Goal: Find specific page/section: Find specific page/section

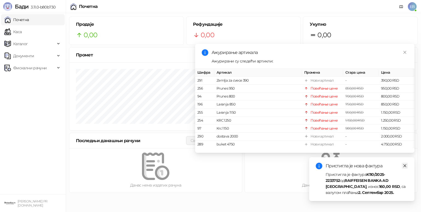
click at [405, 166] on icon "close" at bounding box center [405, 166] width 3 height 3
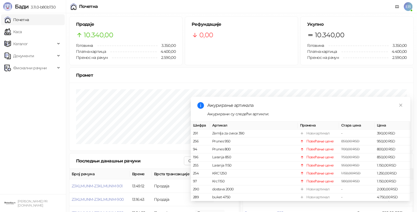
click at [405, 100] on div "Ажурирање артикала Ажурирани су следећи артикли: Шифра Артикал Промена Стара це…" at bounding box center [300, 149] width 219 height 105
click at [400, 104] on icon "close" at bounding box center [400, 105] width 3 height 3
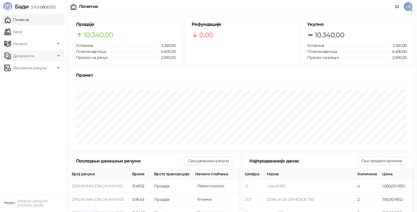
click at [59, 57] on div "Документи" at bounding box center [33, 55] width 64 height 11
click at [41, 67] on link "Улазни документи" at bounding box center [29, 68] width 44 height 11
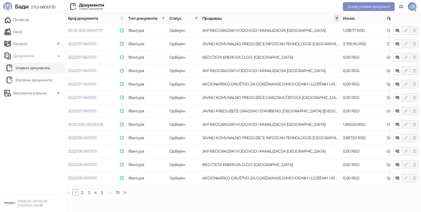
click at [337, 19] on icon "filter" at bounding box center [337, 18] width 3 height 3
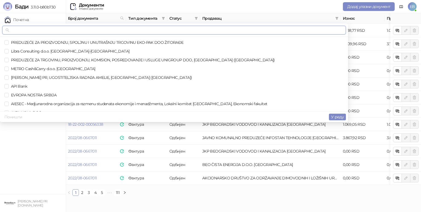
click at [296, 32] on input "text" at bounding box center [176, 30] width 332 height 6
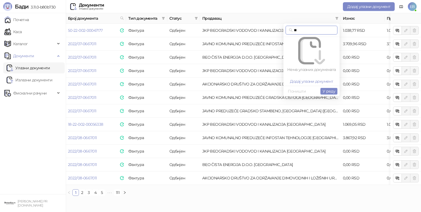
type input "*"
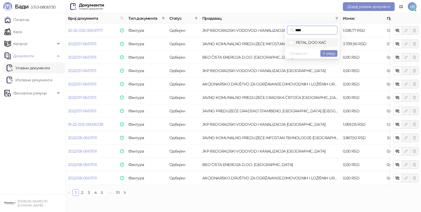
type input "****"
click at [295, 42] on span "PETAL DOO KAĆ" at bounding box center [310, 42] width 33 height 5
click at [328, 53] on span "У реду" at bounding box center [329, 53] width 13 height 5
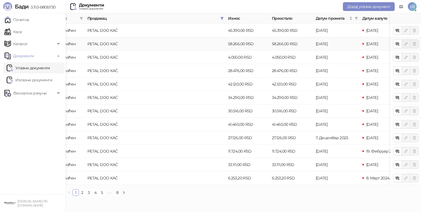
scroll to position [0, 125]
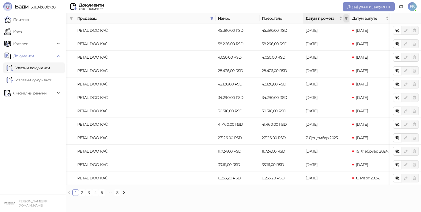
click at [346, 18] on icon "filter" at bounding box center [346, 18] width 3 height 3
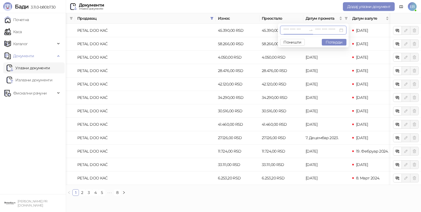
click at [284, 29] on input at bounding box center [295, 30] width 23 height 6
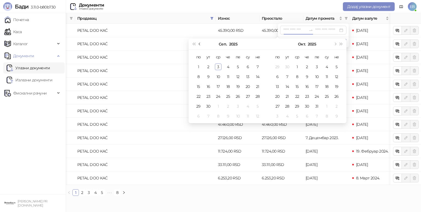
click at [199, 43] on button "Претходни месец (PageUp)" at bounding box center [200, 44] width 6 height 11
type input "**********"
click at [210, 65] on div "1" at bounding box center [208, 67] width 7 height 7
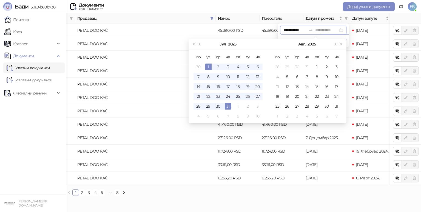
type input "**********"
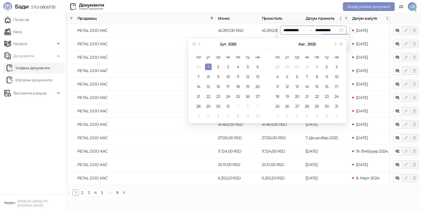
type input "**********"
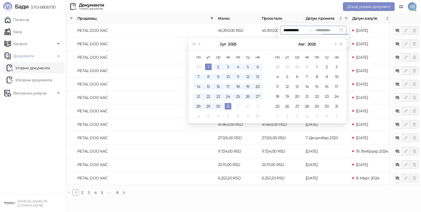
type input "**********"
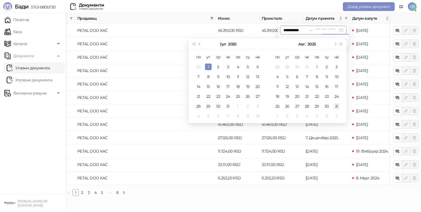
type input "**********"
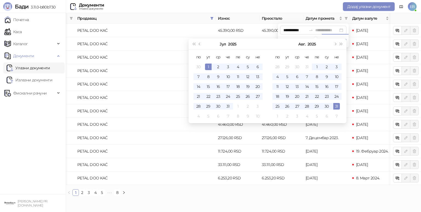
click at [336, 105] on div "31" at bounding box center [337, 106] width 7 height 7
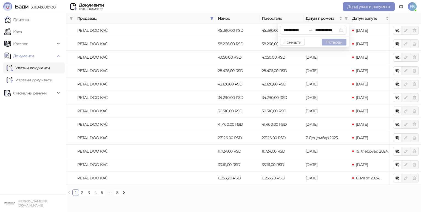
click at [335, 42] on button "Потврди" at bounding box center [334, 42] width 25 height 7
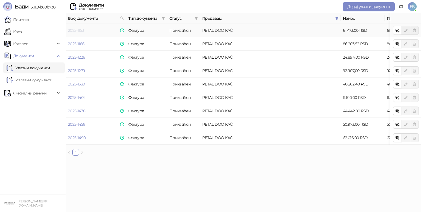
click at [78, 29] on link "2025-1153" at bounding box center [76, 30] width 16 height 5
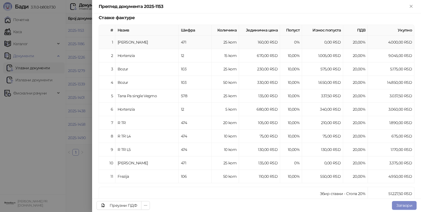
scroll to position [103, 0]
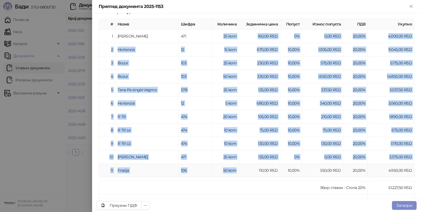
drag, startPoint x: 223, startPoint y: 33, endPoint x: 236, endPoint y: 165, distance: 132.9
click at [236, 165] on tbody "1 Rosa Gr 471 25 kom 160,00 RSD 0% 0,00 RSD 20,00 % 4.000,00 RSD 2 Hortenzia 12…" at bounding box center [257, 104] width 316 height 148
click at [236, 165] on td "50 kom" at bounding box center [225, 170] width 27 height 13
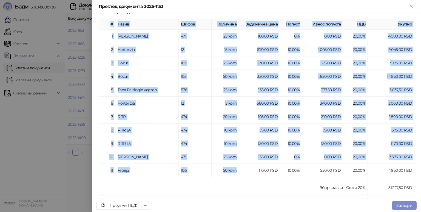
scroll to position [94, 0]
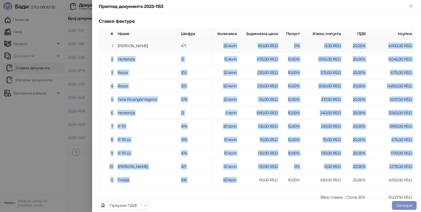
drag, startPoint x: 236, startPoint y: 165, endPoint x: 222, endPoint y: 44, distance: 122.7
click at [222, 44] on tbody "1 Rosa Gr 471 25 kom 160,00 RSD 0% 0,00 RSD 20,00 % 4.000,00 RSD 2 Hortenzia 12…" at bounding box center [257, 113] width 316 height 148
click at [222, 44] on td "25 kom" at bounding box center [225, 45] width 27 height 13
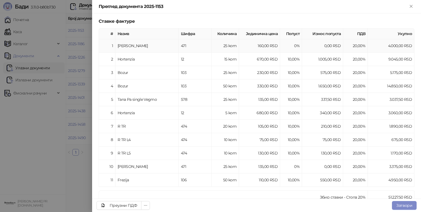
click at [222, 44] on td "25 kom" at bounding box center [225, 45] width 27 height 13
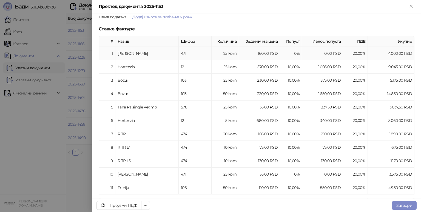
scroll to position [86, 0]
click at [410, 206] on button "Затвори" at bounding box center [404, 205] width 25 height 9
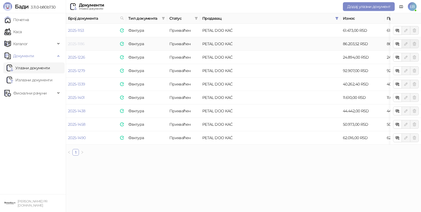
click at [78, 45] on link "2025-1186" at bounding box center [76, 43] width 16 height 5
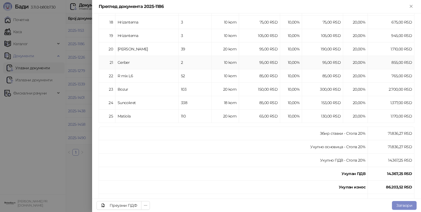
scroll to position [349, 0]
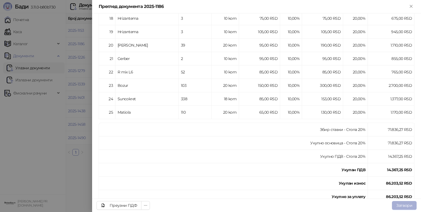
click at [404, 204] on button "Затвори" at bounding box center [404, 205] width 25 height 9
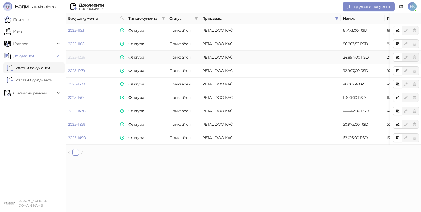
click at [74, 57] on link "2025-1226" at bounding box center [76, 57] width 17 height 5
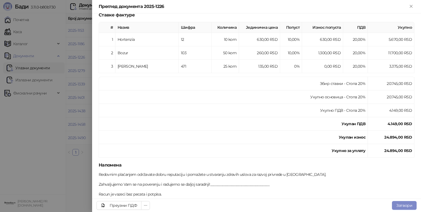
scroll to position [101, 0]
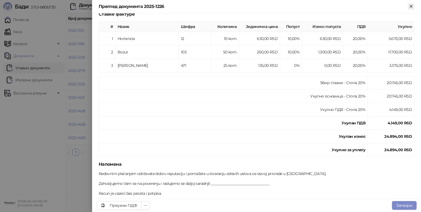
click at [411, 5] on icon "Close" at bounding box center [411, 6] width 5 height 5
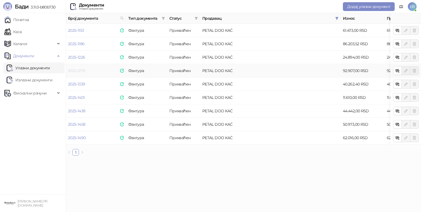
click at [80, 71] on link "2025-1279" at bounding box center [76, 70] width 17 height 5
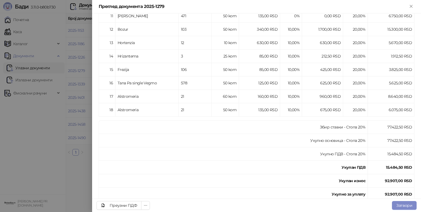
scroll to position [306, 0]
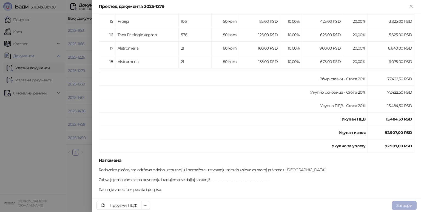
click at [398, 205] on button "Затвори" at bounding box center [404, 205] width 25 height 9
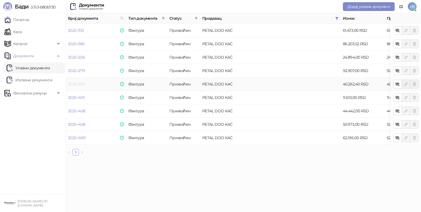
click at [72, 83] on link "2025-1339" at bounding box center [76, 84] width 17 height 5
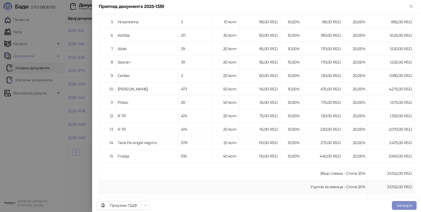
scroll to position [171, 0]
click at [403, 205] on button "Затвори" at bounding box center [404, 205] width 25 height 9
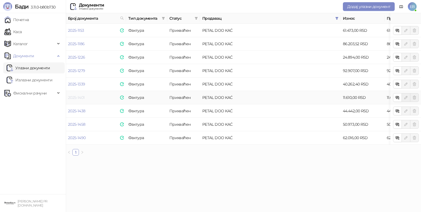
click at [78, 97] on link "2025-1401" at bounding box center [76, 97] width 16 height 5
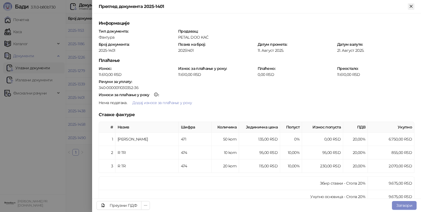
click at [413, 6] on icon "Close" at bounding box center [411, 6] width 5 height 5
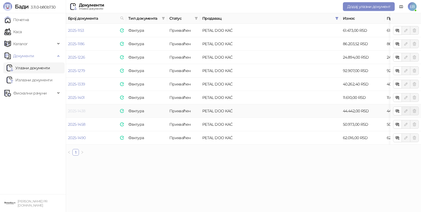
click at [76, 109] on link "2025-1438" at bounding box center [76, 111] width 17 height 5
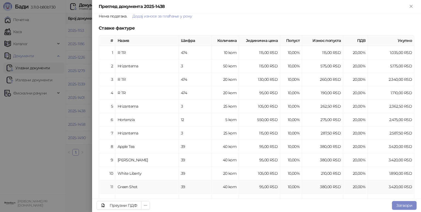
scroll to position [81, 0]
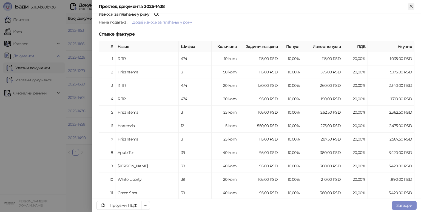
click at [410, 4] on icon "Close" at bounding box center [411, 6] width 5 height 5
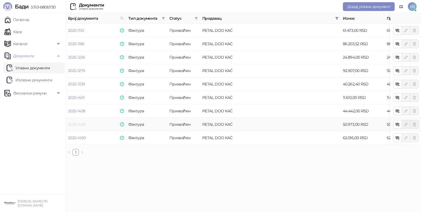
click at [73, 125] on link "2025-1458" at bounding box center [76, 124] width 17 height 5
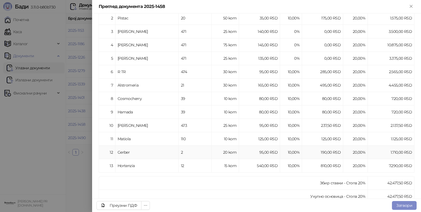
scroll to position [48, 0]
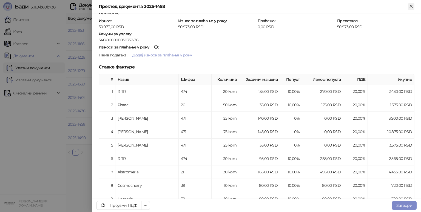
click at [414, 4] on icon "Close" at bounding box center [411, 6] width 5 height 5
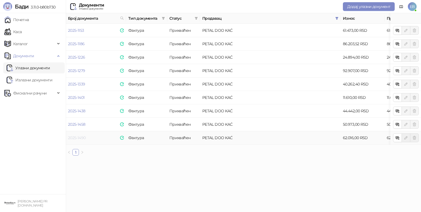
click at [78, 137] on link "2025-1490" at bounding box center [77, 138] width 18 height 5
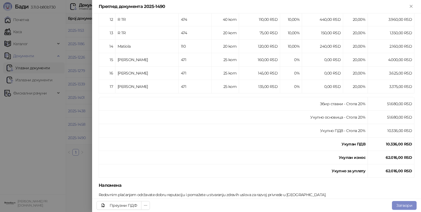
scroll to position [292, 0]
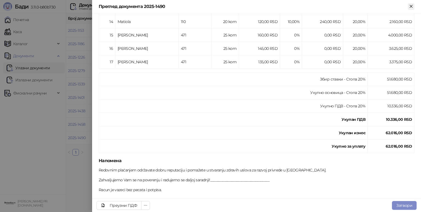
click at [411, 5] on icon "Close" at bounding box center [411, 6] width 5 height 5
